Goal: Task Accomplishment & Management: Use online tool/utility

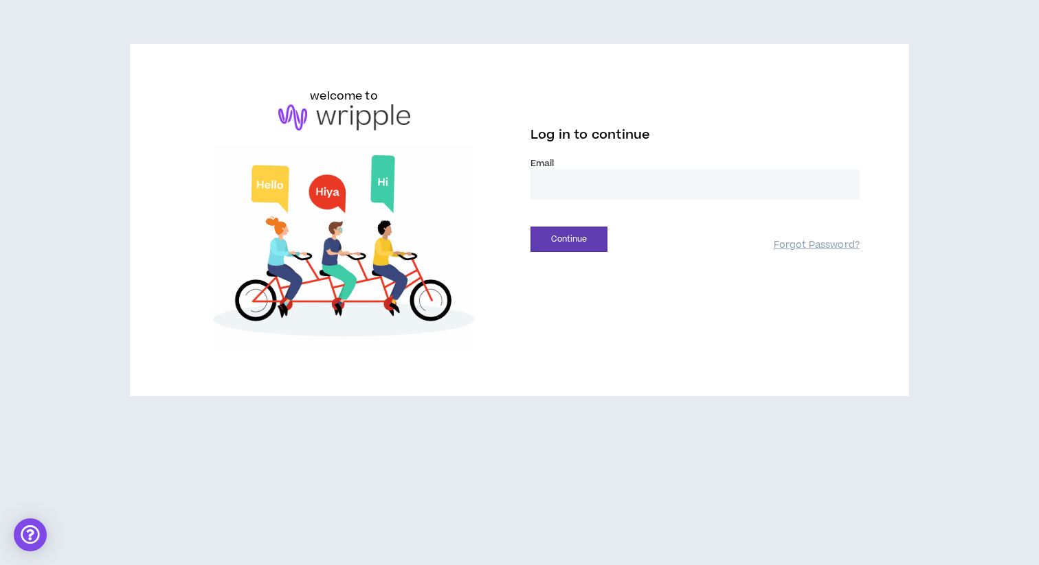
click at [569, 180] on input "email" at bounding box center [694, 185] width 329 height 30
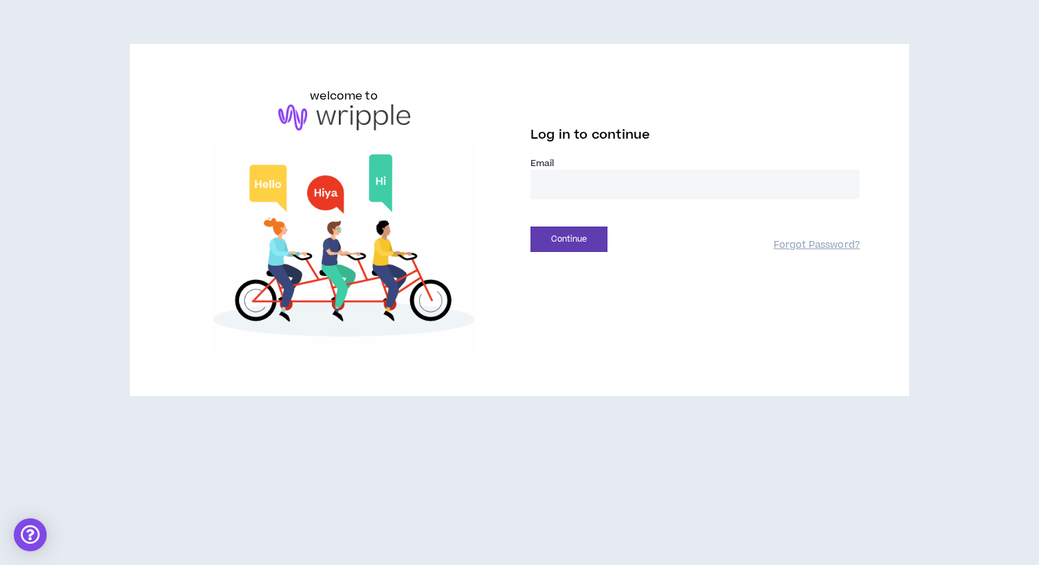
type input "**********"
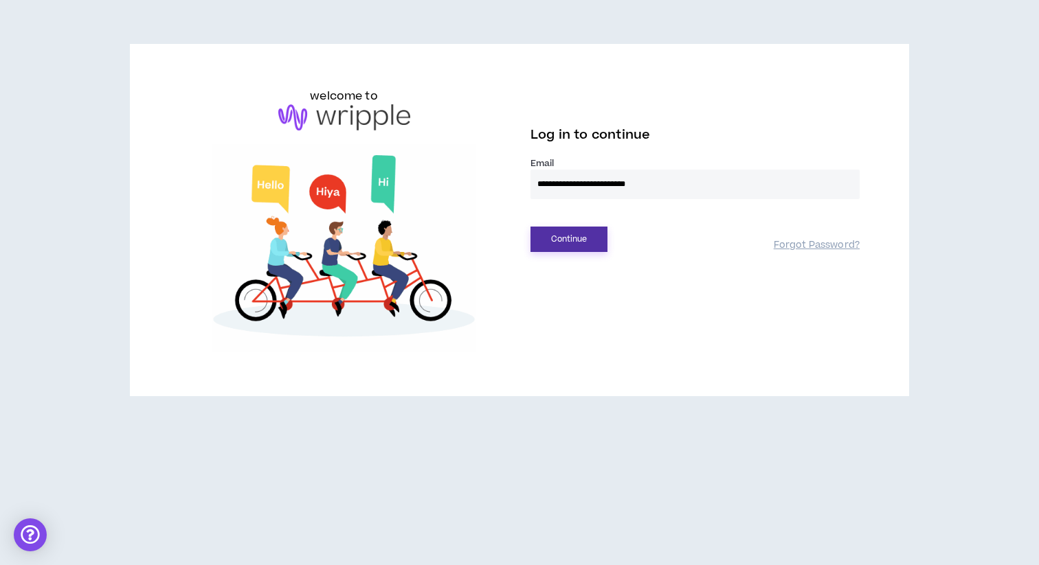
click at [554, 241] on button "Continue" at bounding box center [568, 239] width 77 height 25
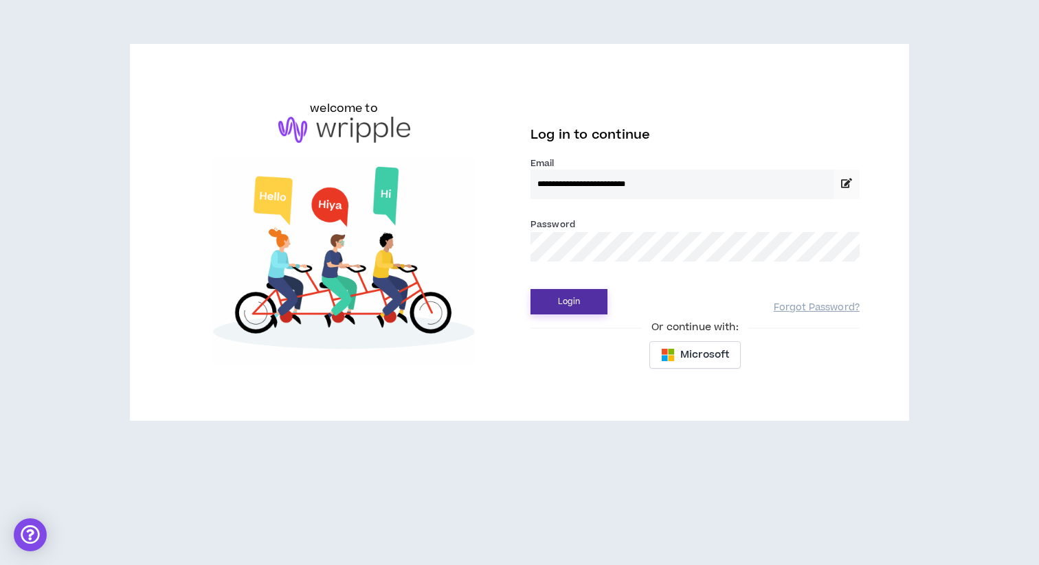
click at [566, 291] on button "Login" at bounding box center [568, 301] width 77 height 25
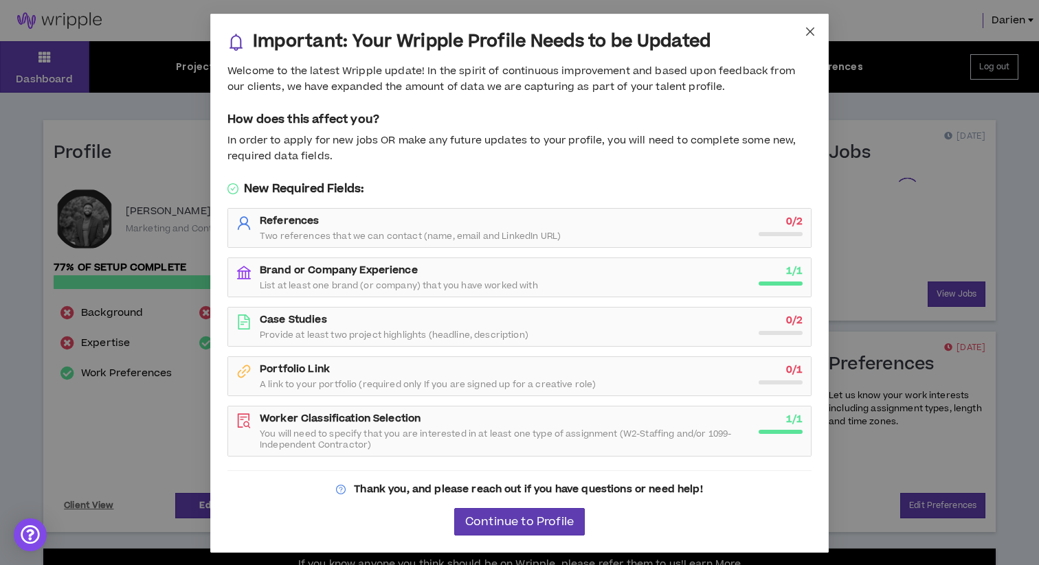
click at [810, 36] on span "Close" at bounding box center [809, 32] width 37 height 37
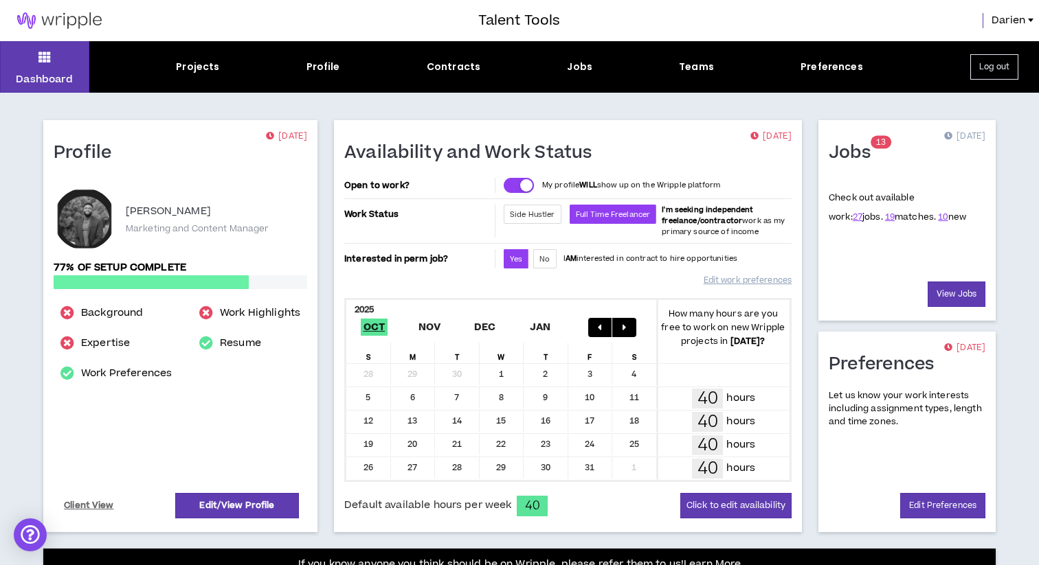
click at [572, 74] on div "Dashboard Projects Profile Contracts Jobs Teams Preferences Log out" at bounding box center [519, 67] width 1039 height 52
click at [578, 62] on div "Jobs" at bounding box center [579, 67] width 25 height 14
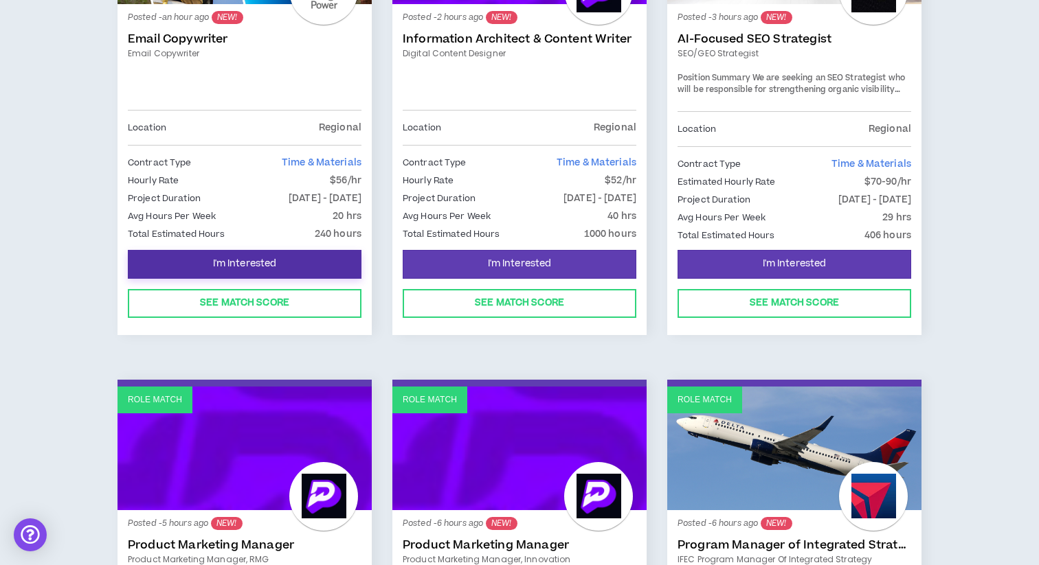
scroll to position [324, 0]
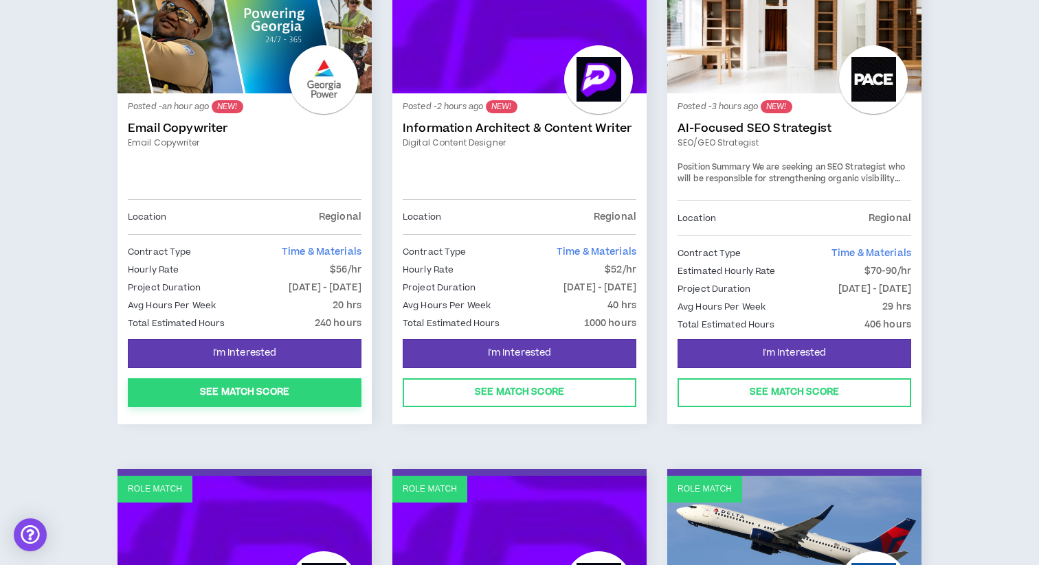
click at [262, 398] on button "See Match Score" at bounding box center [245, 392] width 234 height 29
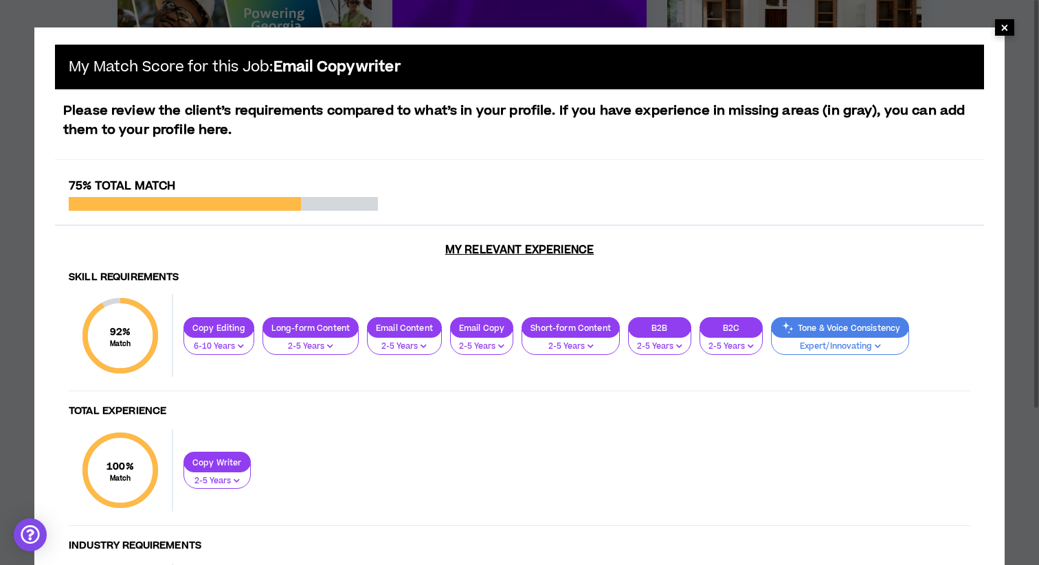
click at [1003, 30] on span "×" at bounding box center [1004, 27] width 8 height 16
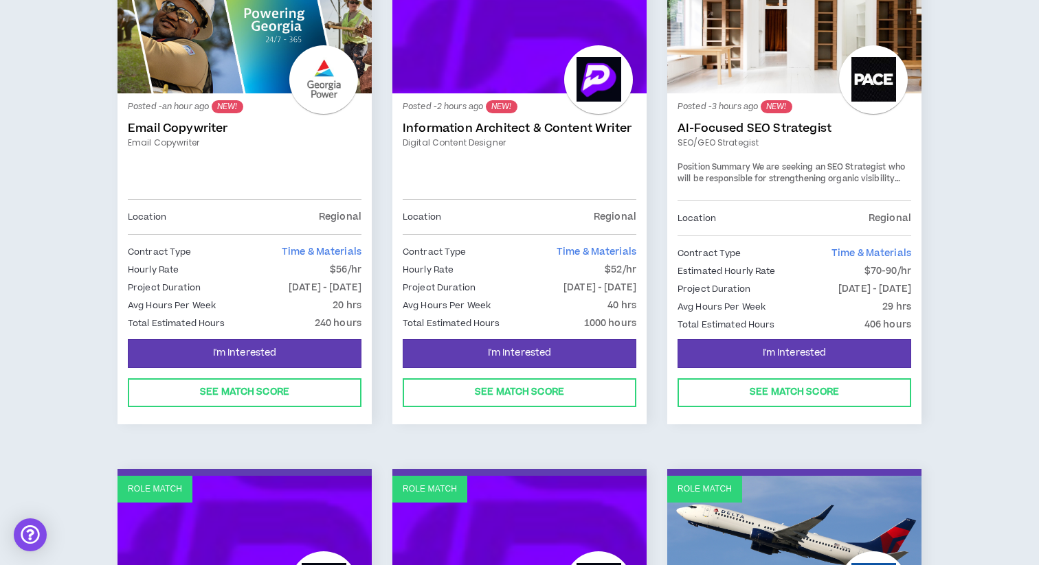
click at [575, 84] on div at bounding box center [598, 79] width 69 height 69
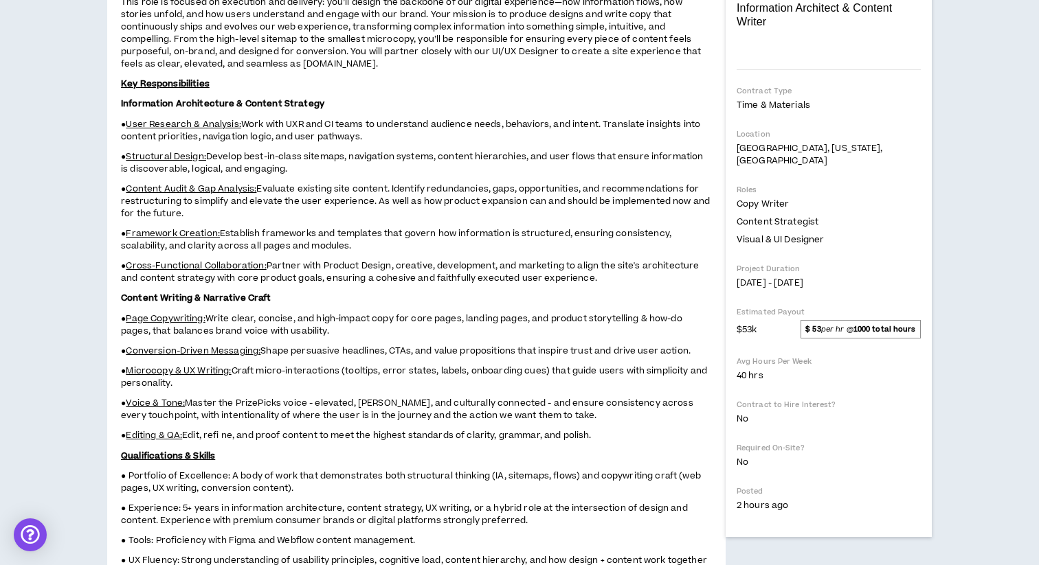
scroll to position [285, 0]
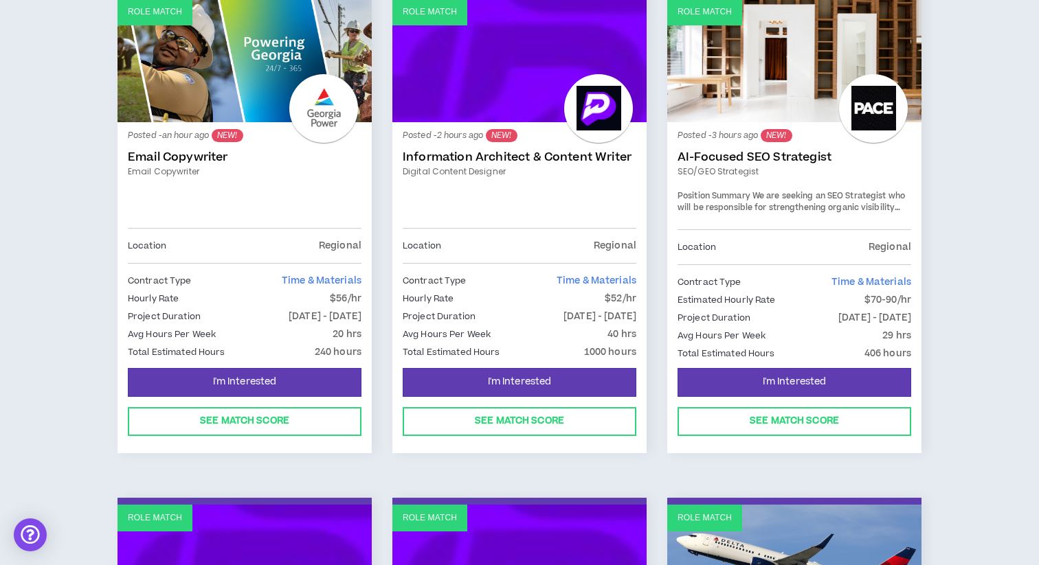
scroll to position [304, 0]
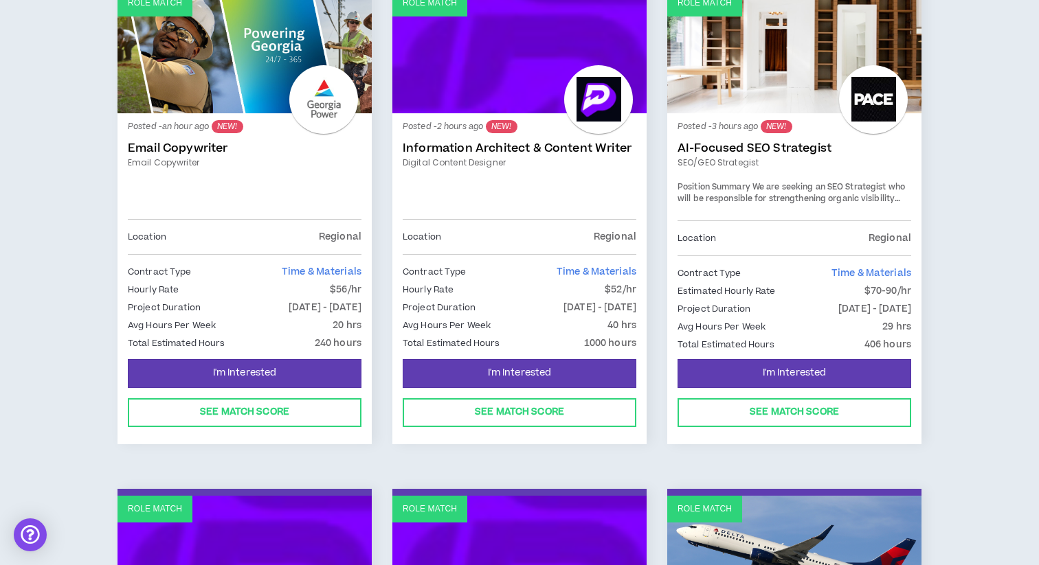
click at [762, 99] on link "Role Match" at bounding box center [794, 52] width 254 height 124
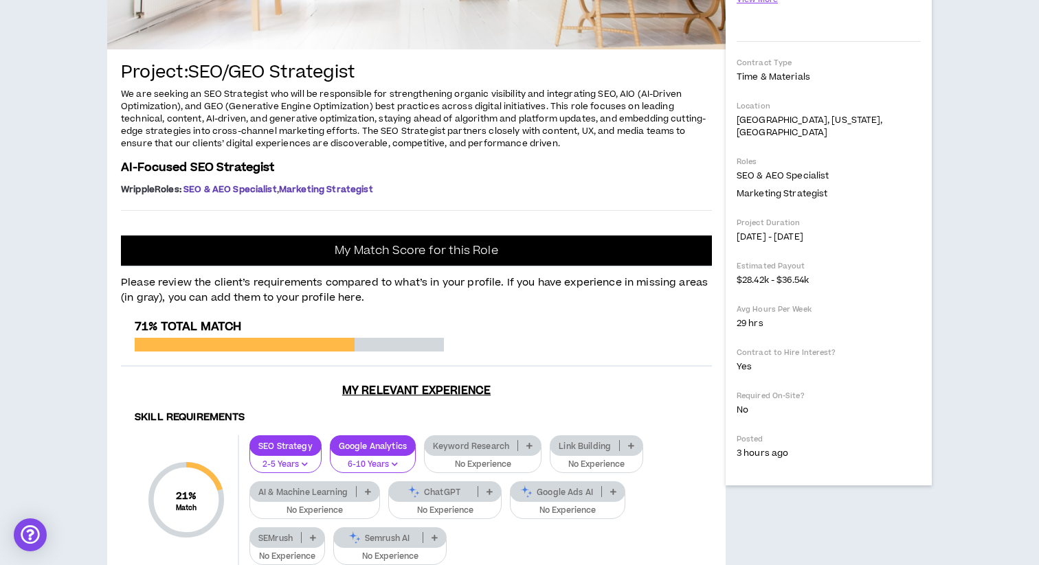
scroll to position [172, 0]
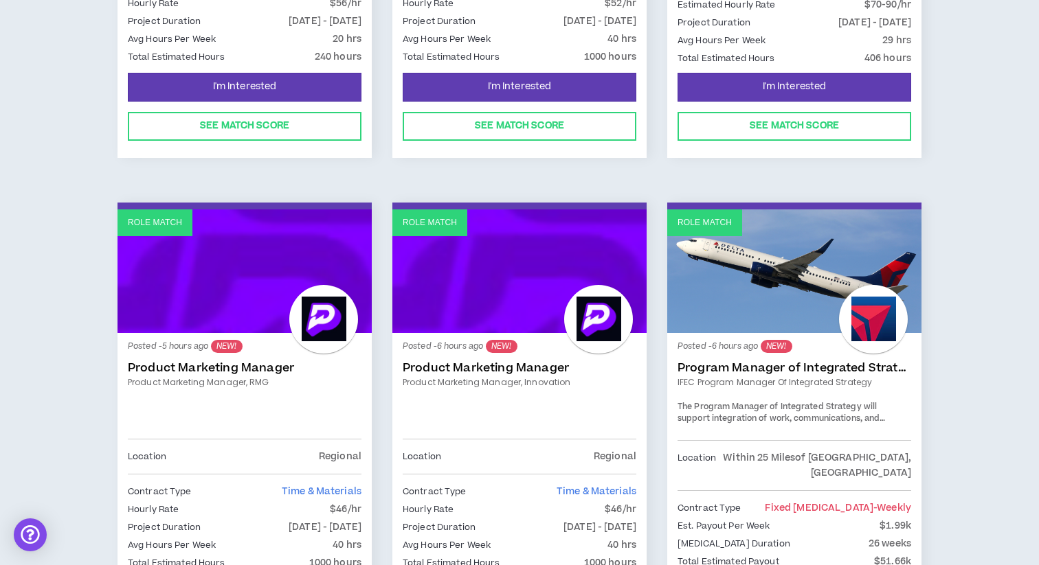
scroll to position [706, 0]
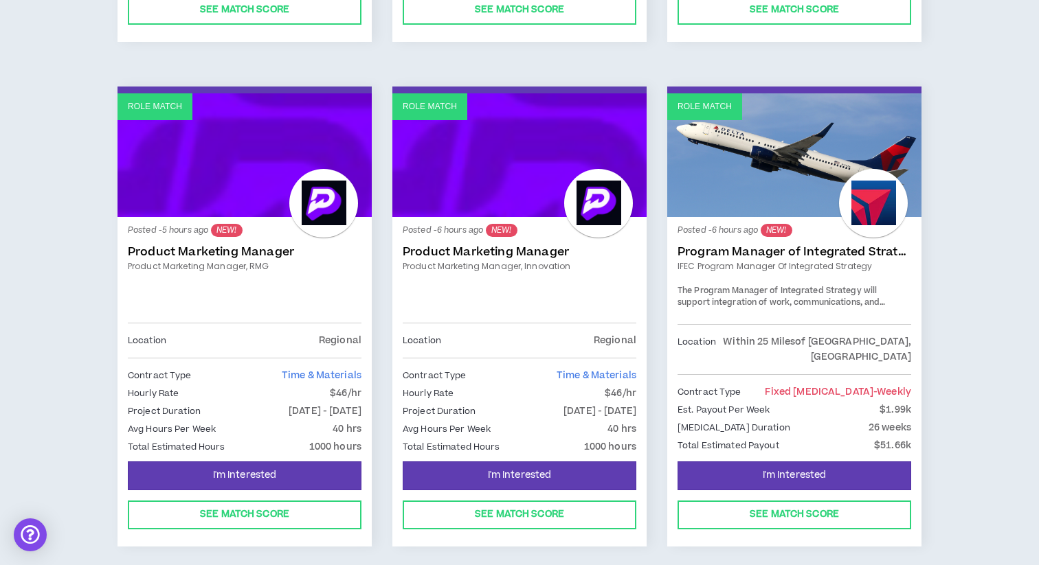
click at [236, 253] on link "Product Marketing Manager" at bounding box center [245, 252] width 234 height 14
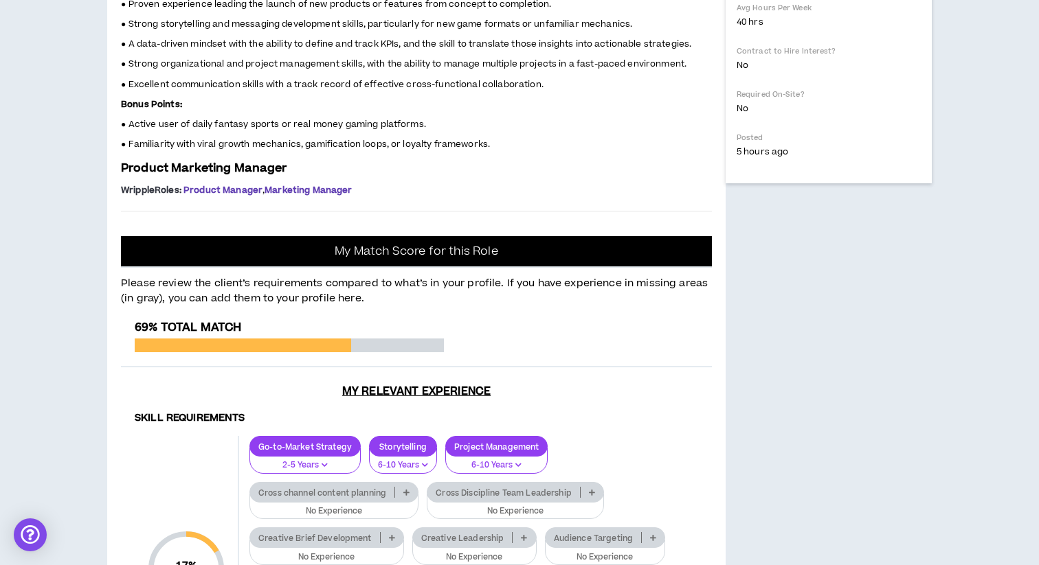
scroll to position [619, 0]
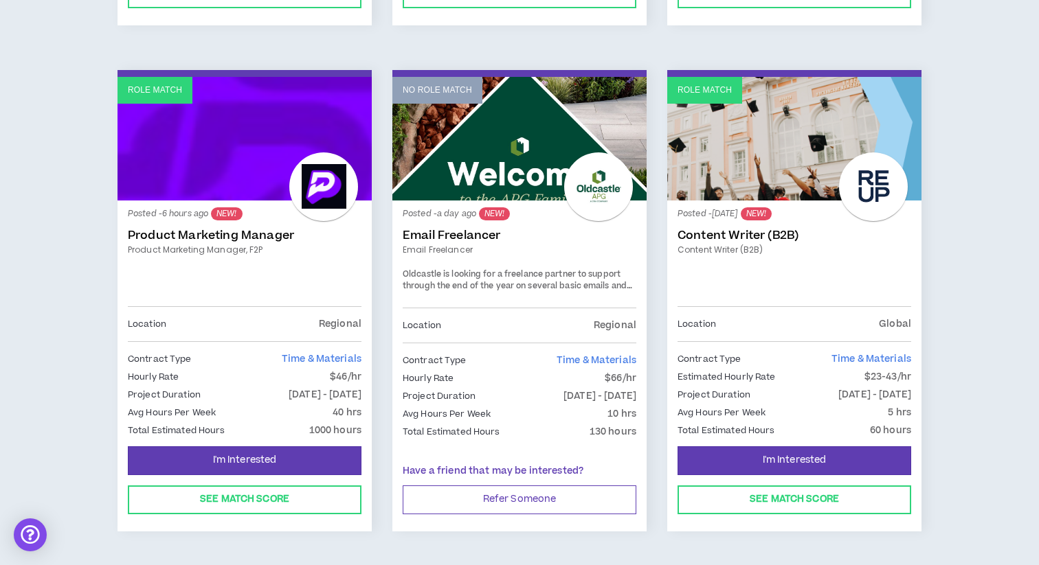
scroll to position [1230, 0]
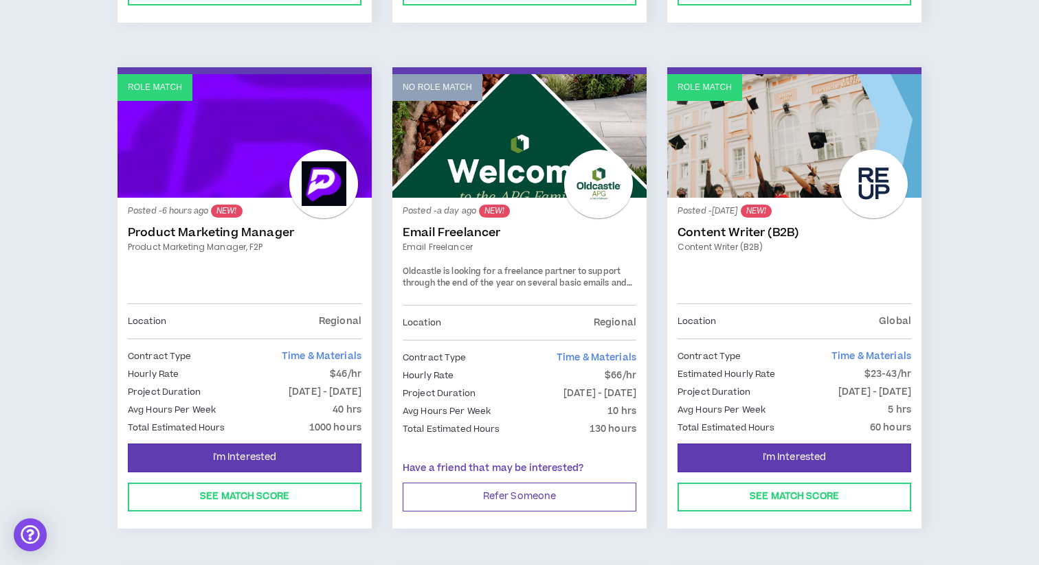
click at [465, 167] on link "No Role Match" at bounding box center [519, 136] width 254 height 124
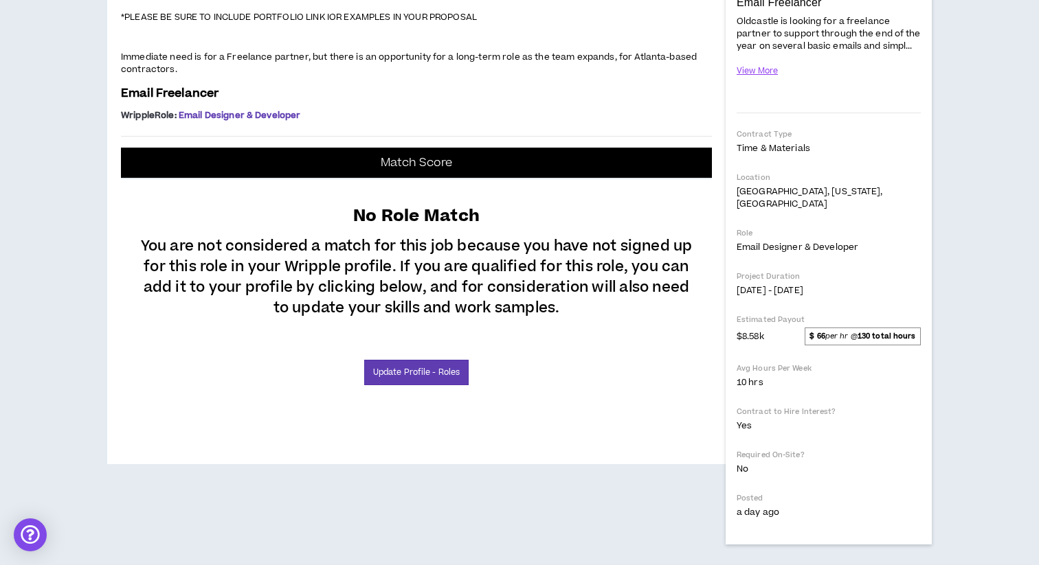
scroll to position [418, 0]
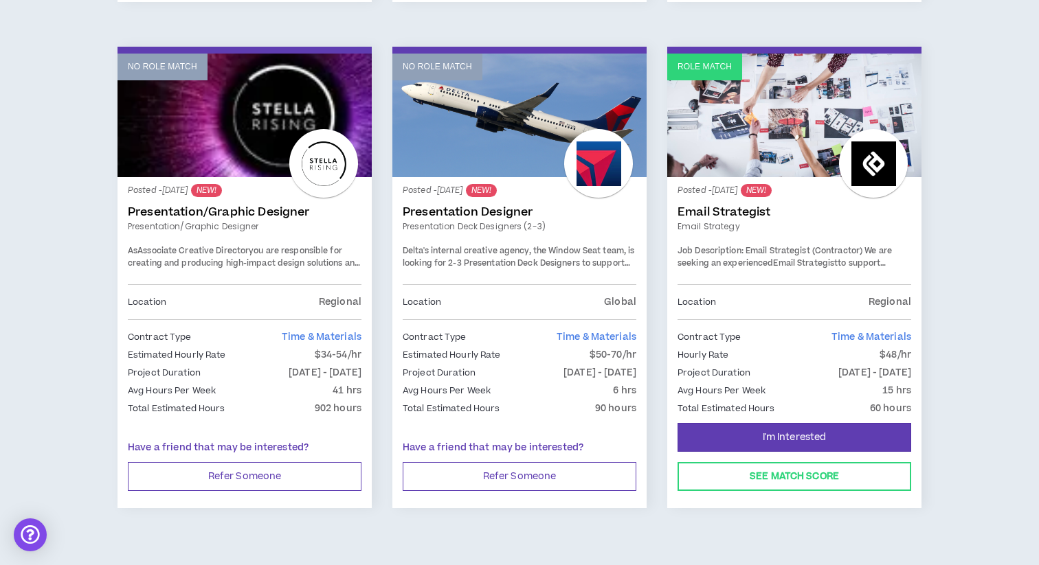
scroll to position [2315, 0]
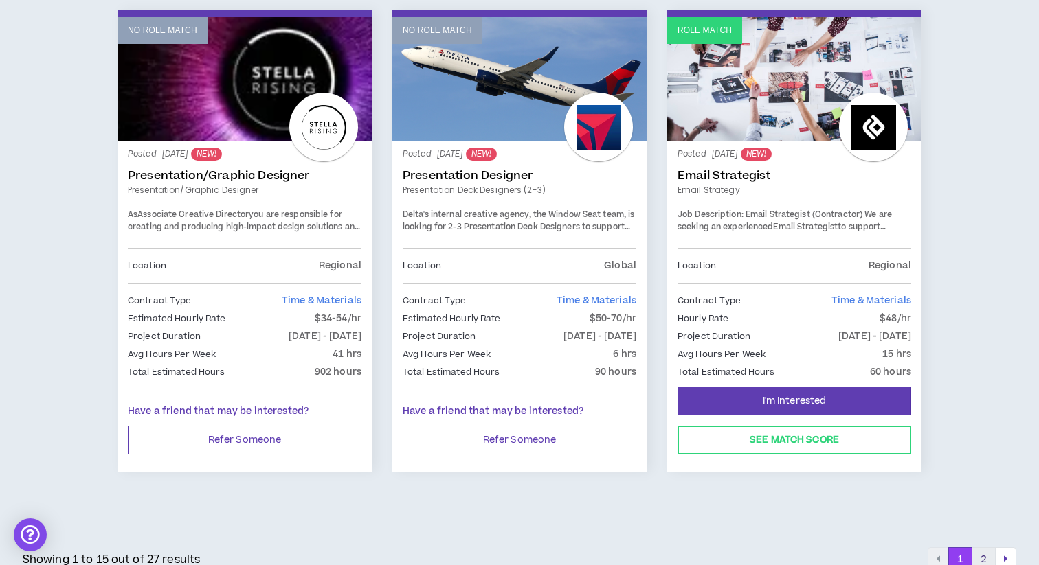
click at [982, 547] on button "2" at bounding box center [983, 559] width 24 height 25
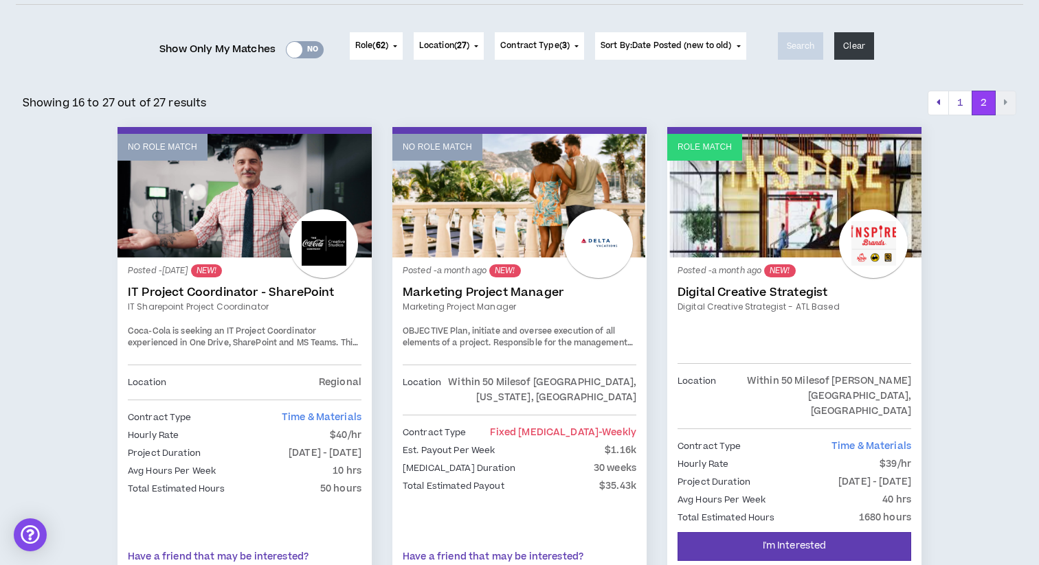
scroll to position [169, 0]
